Goal: Task Accomplishment & Management: Manage account settings

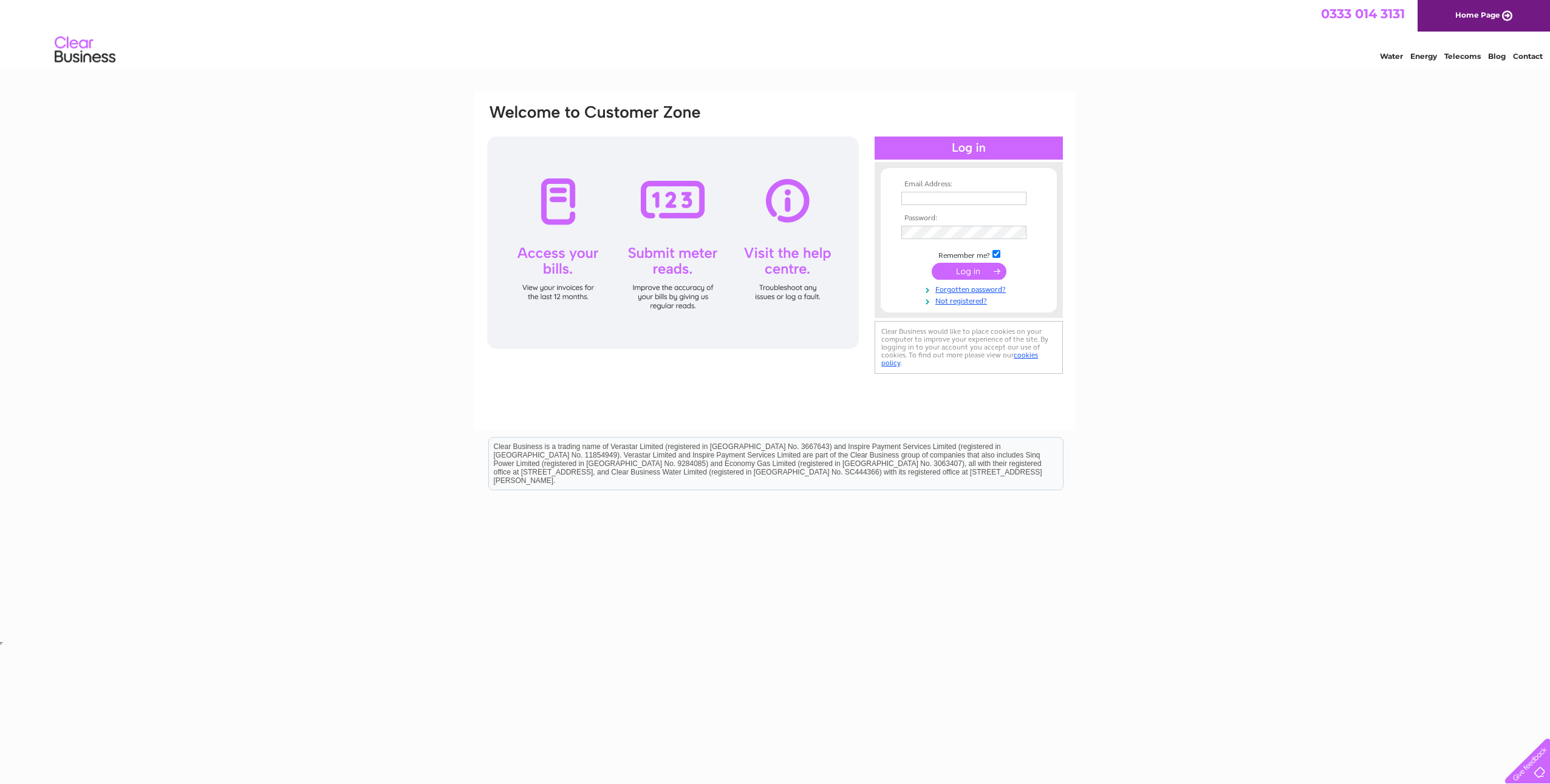
type input "andrew@dandwca.co.uk"
click at [976, 267] on input "submit" at bounding box center [969, 271] width 75 height 17
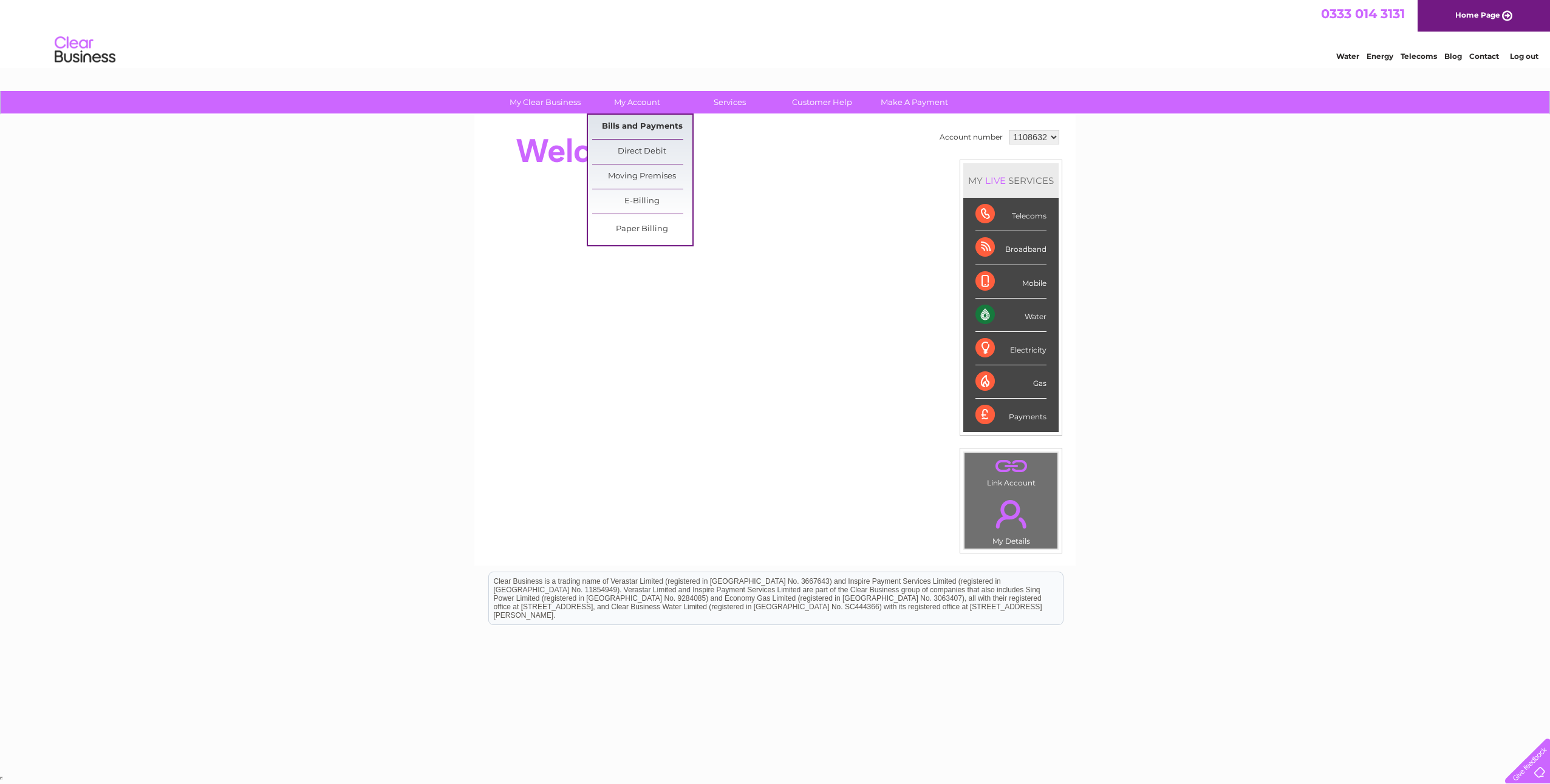
click at [642, 127] on link "Bills and Payments" at bounding box center [642, 127] width 100 height 25
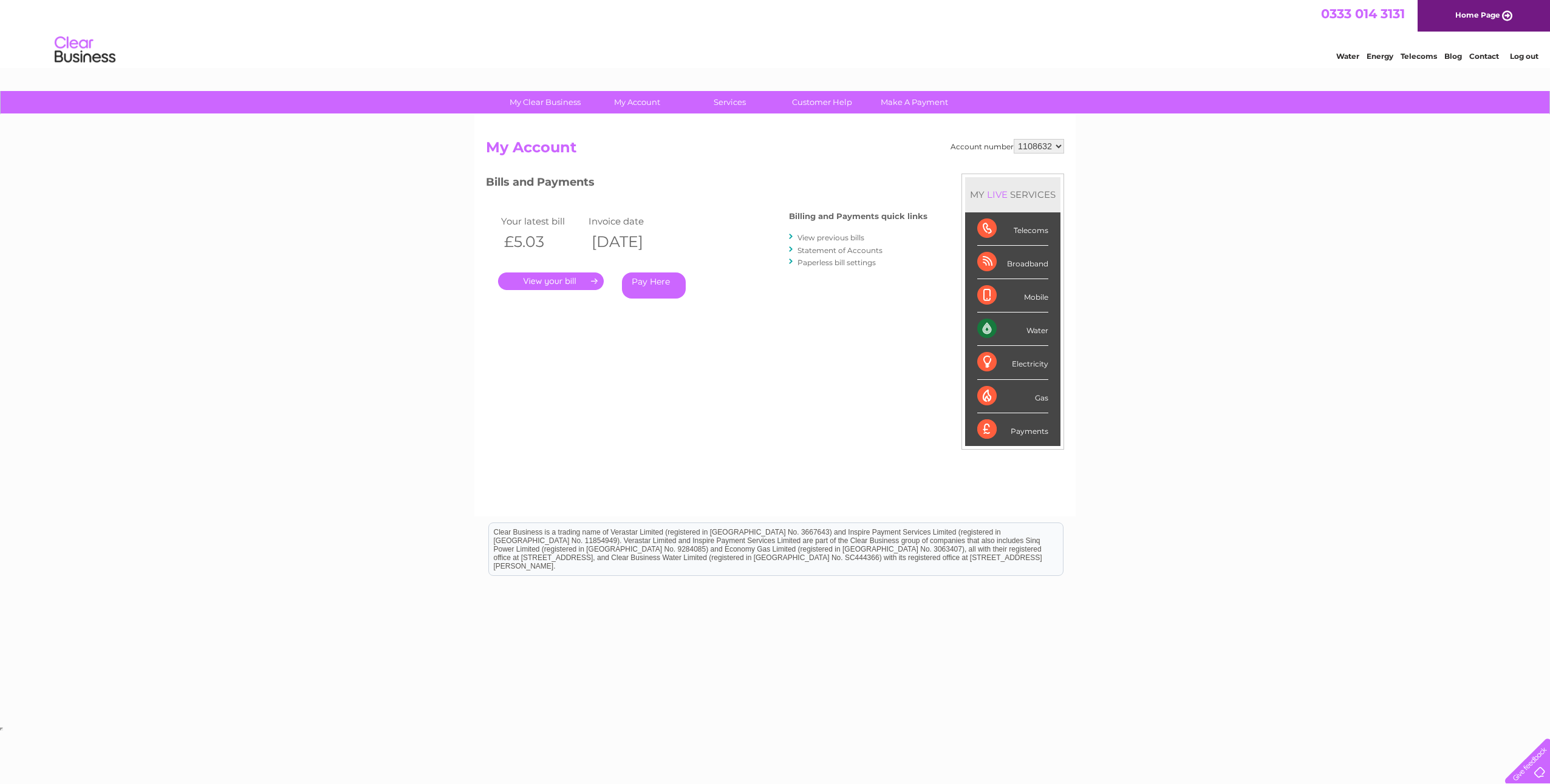
click at [552, 276] on link "." at bounding box center [550, 282] width 106 height 18
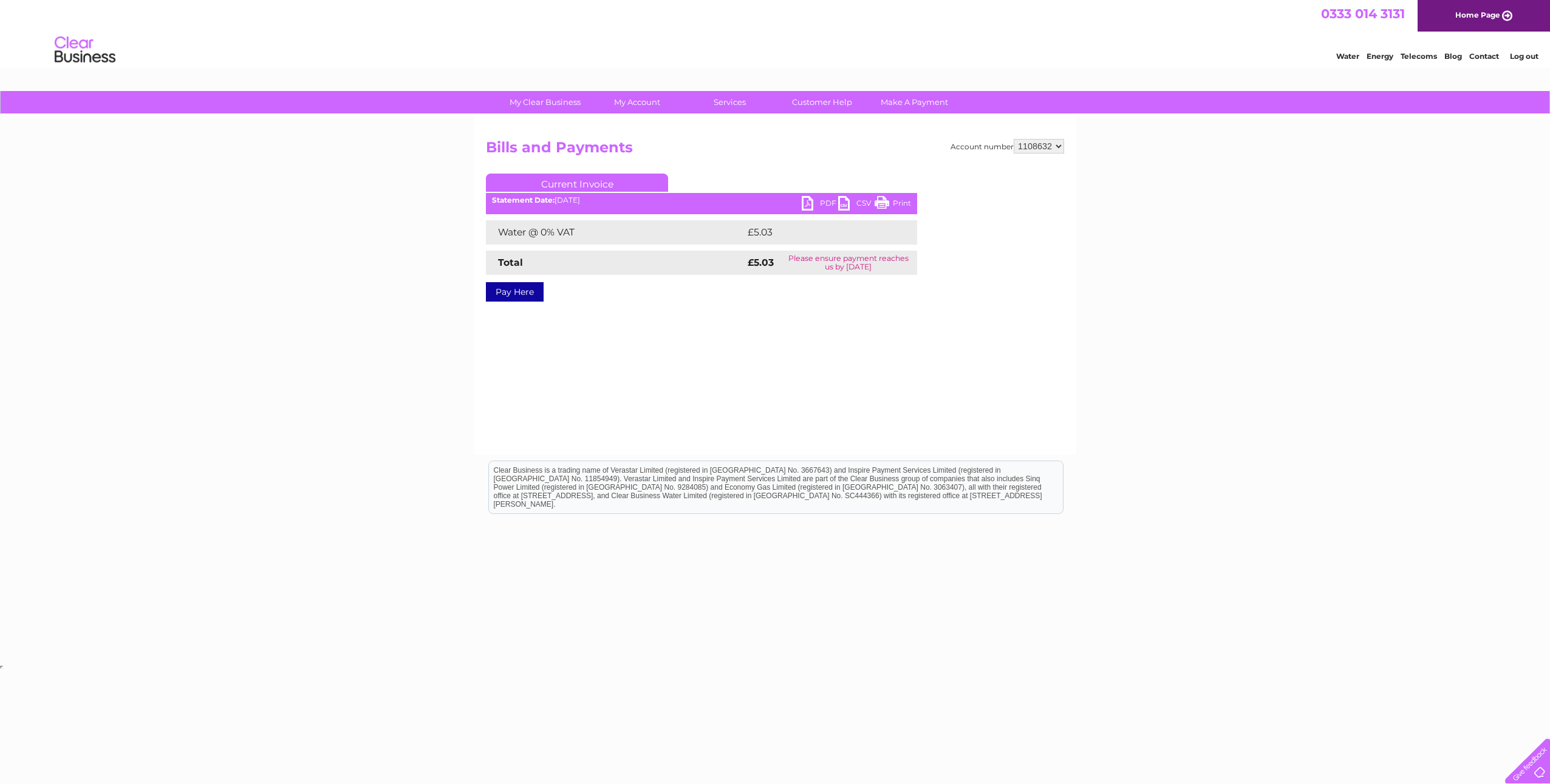
click at [806, 203] on link "PDF" at bounding box center [819, 205] width 37 height 18
